Goal: Find specific page/section: Find specific page/section

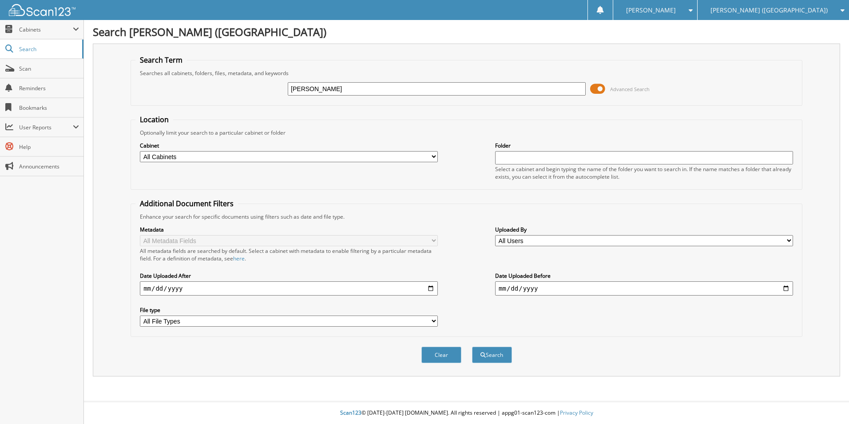
type input "[PERSON_NAME]"
click at [472, 347] on button "Search" at bounding box center [492, 355] width 40 height 16
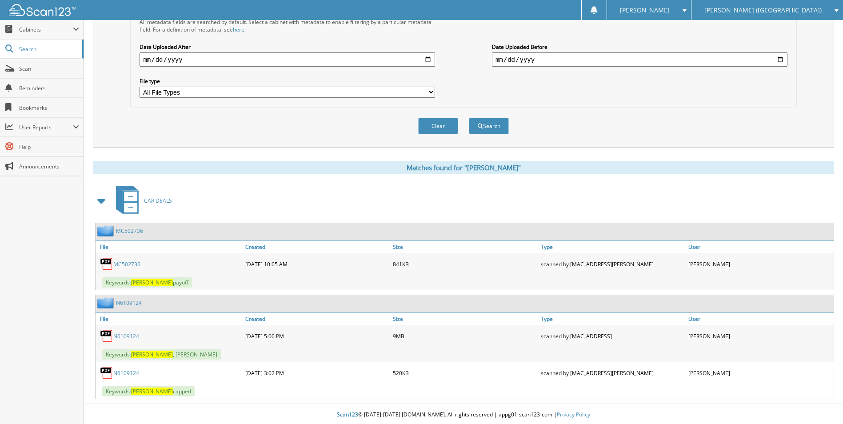
scroll to position [231, 0]
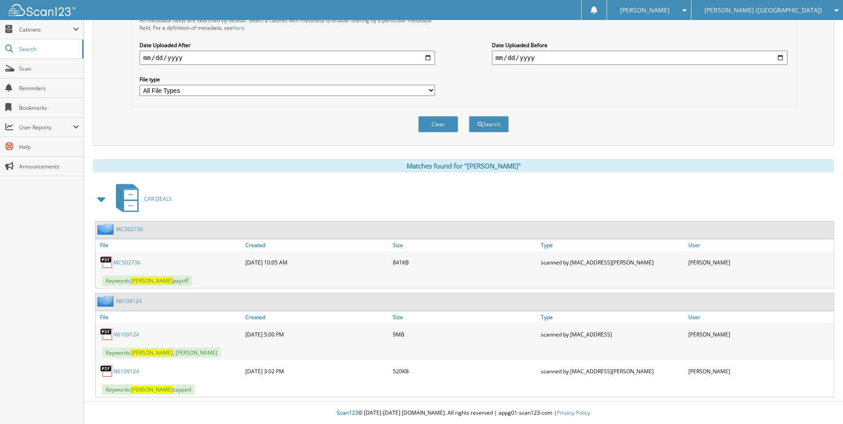
click at [122, 333] on link "N6109124" at bounding box center [126, 335] width 26 height 8
click at [584, 117] on div "Clear Search" at bounding box center [463, 124] width 666 height 36
click at [124, 336] on link "N6109124" at bounding box center [126, 335] width 26 height 8
